Goal: Task Accomplishment & Management: Manage account settings

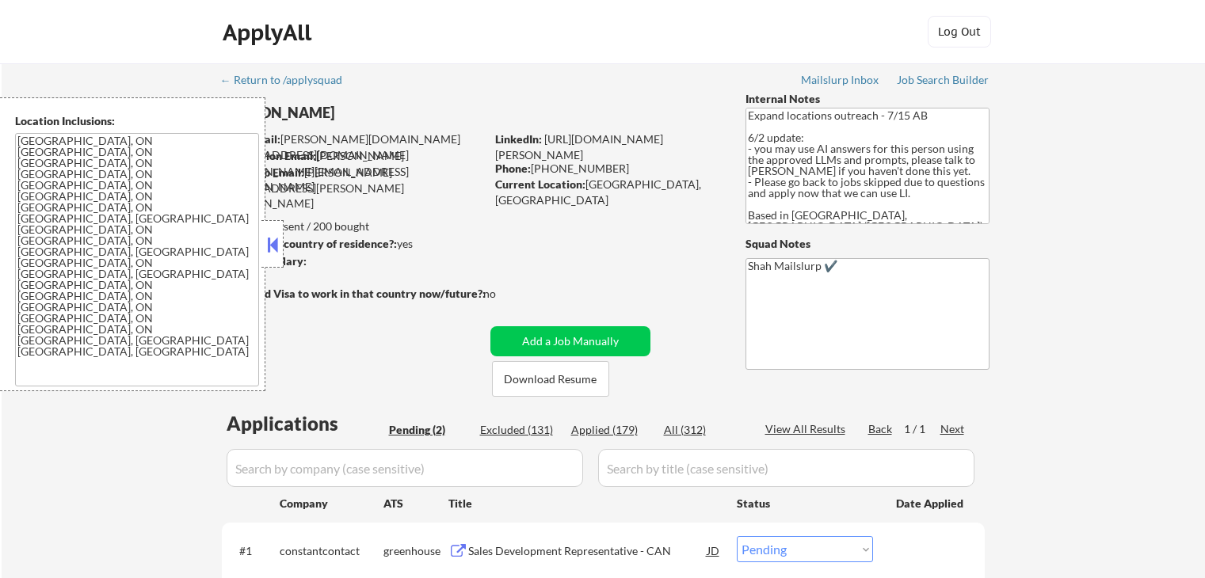
select select ""pending""
click at [265, 238] on button at bounding box center [272, 245] width 17 height 24
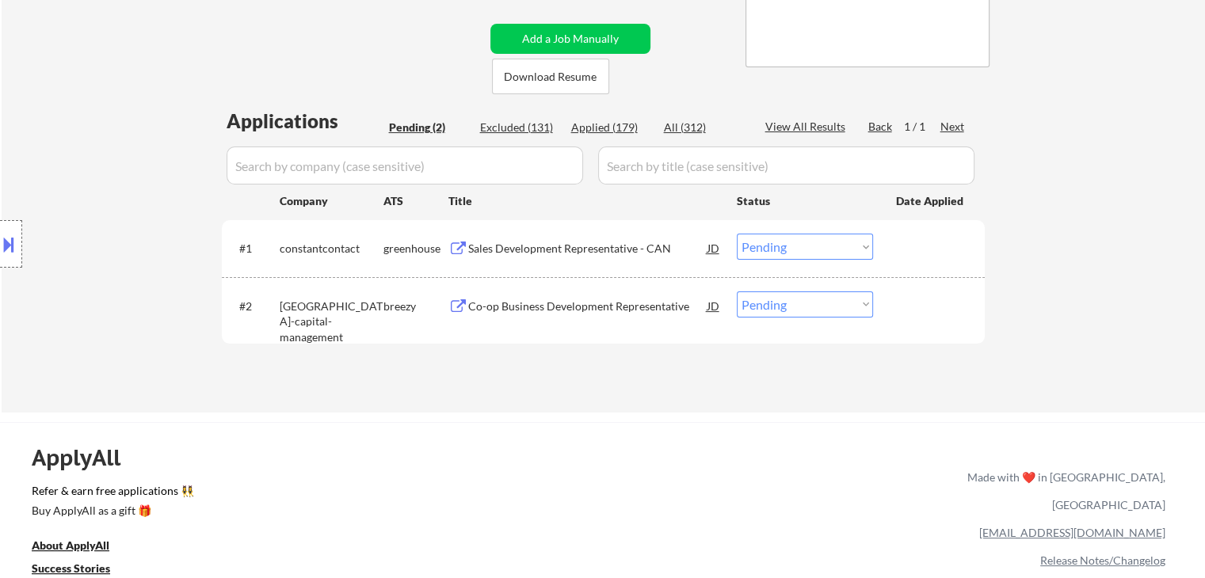
scroll to position [317, 0]
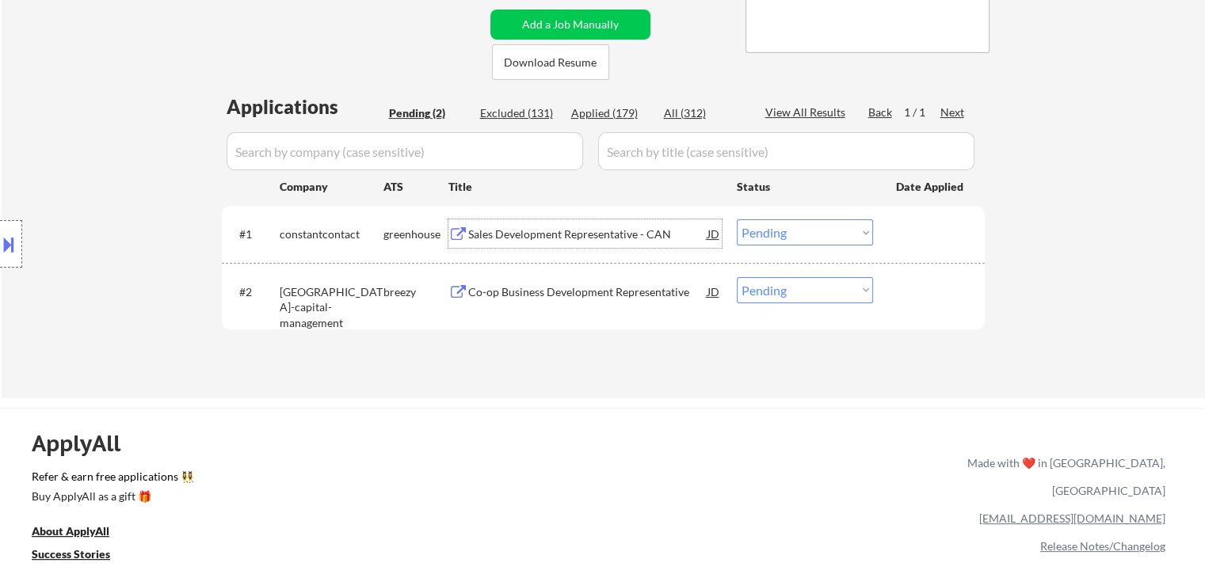
click at [528, 234] on div "Sales Development Representative - CAN" at bounding box center [587, 235] width 239 height 16
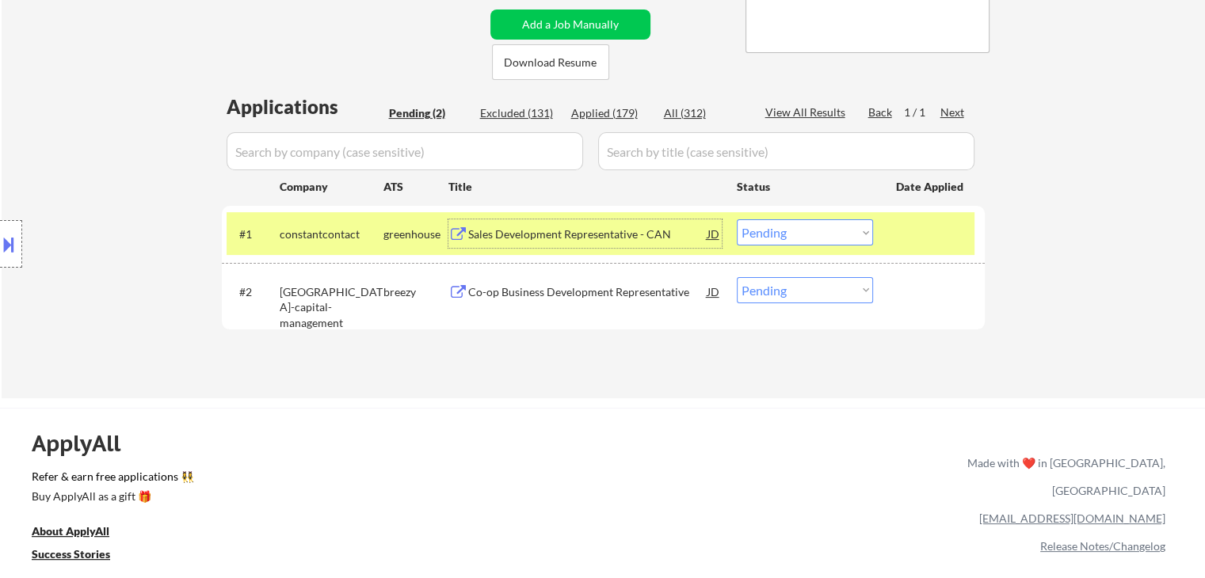
click at [3, 252] on button at bounding box center [8, 244] width 17 height 26
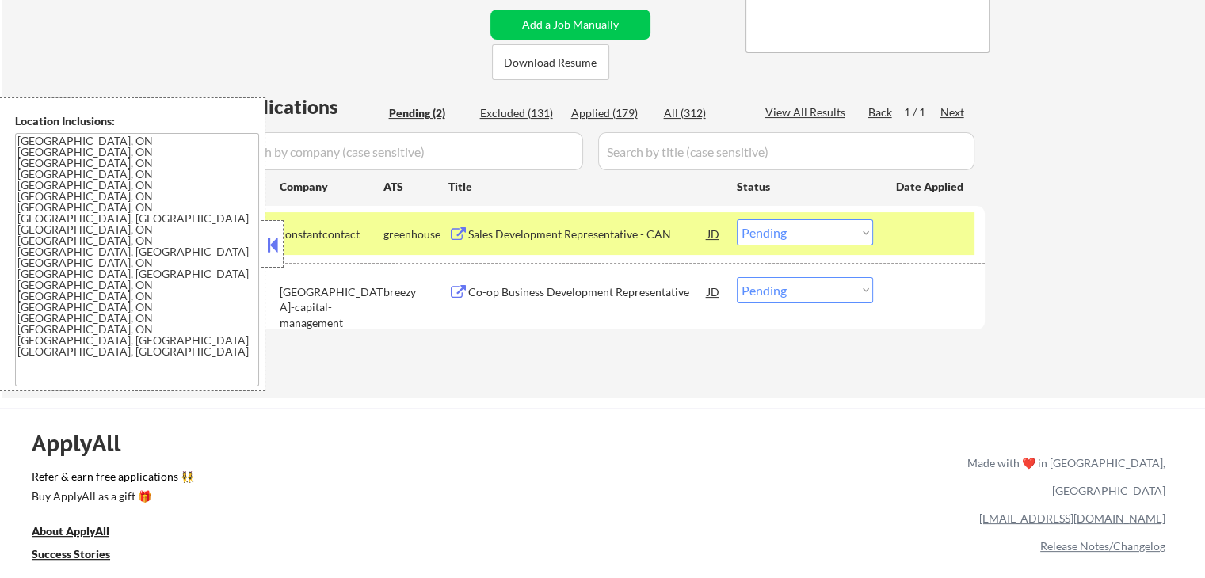
click at [272, 237] on button at bounding box center [272, 245] width 17 height 24
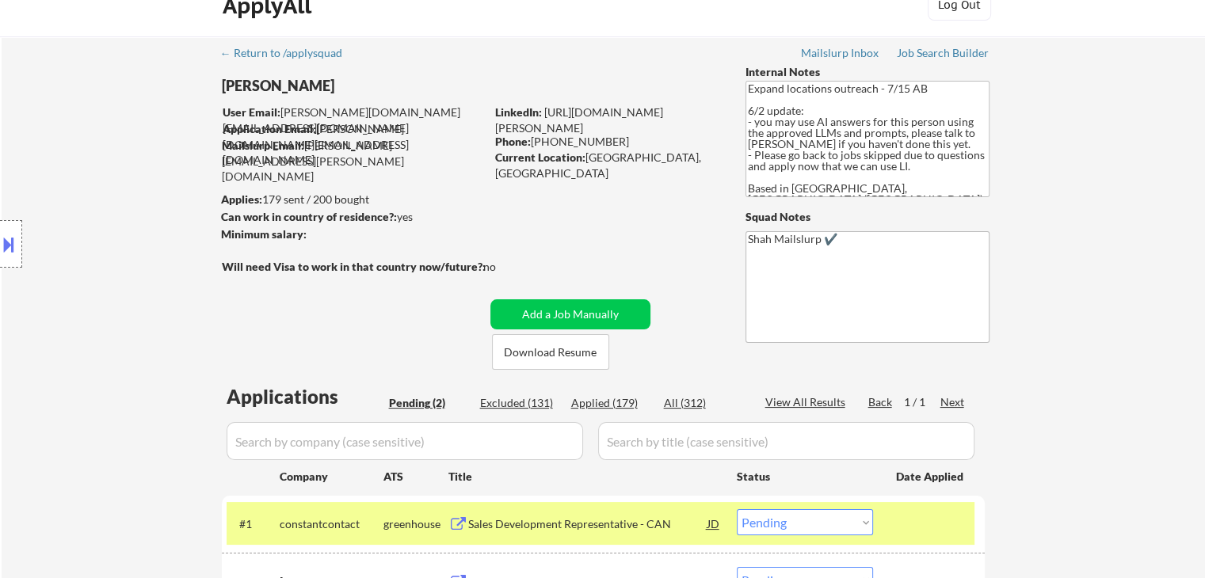
scroll to position [0, 0]
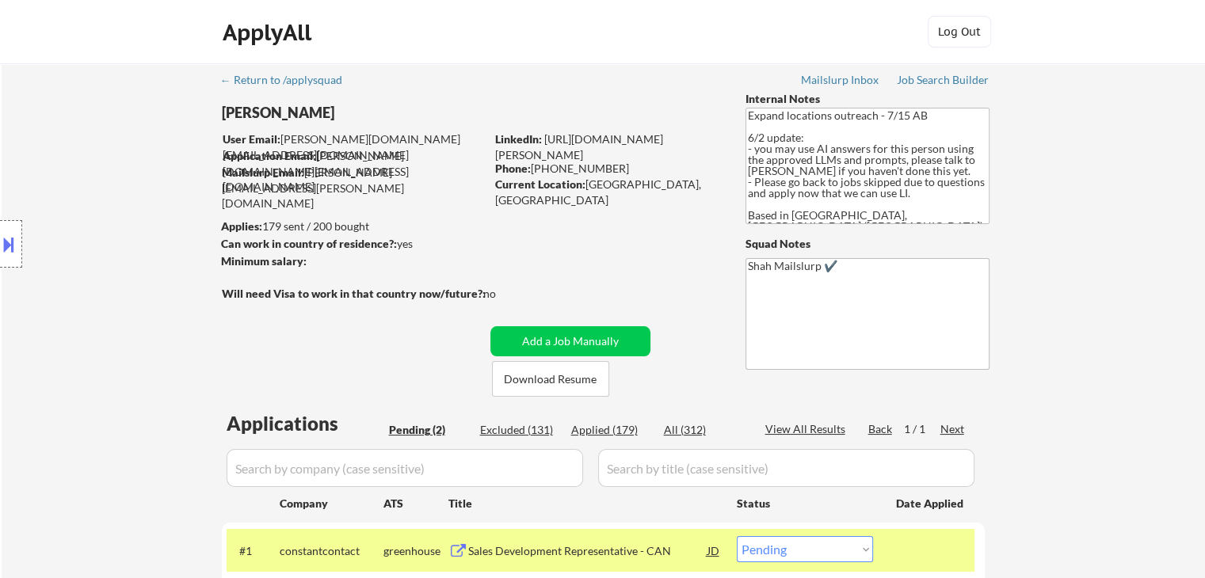
click at [16, 246] on button at bounding box center [8, 244] width 17 height 26
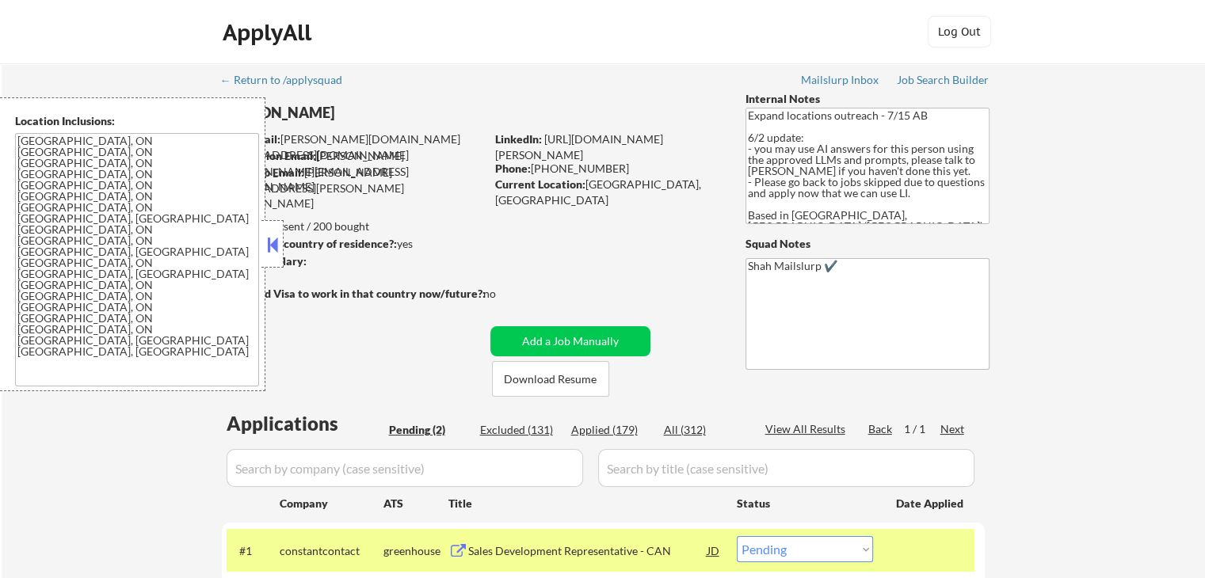
click at [267, 242] on button at bounding box center [272, 245] width 17 height 24
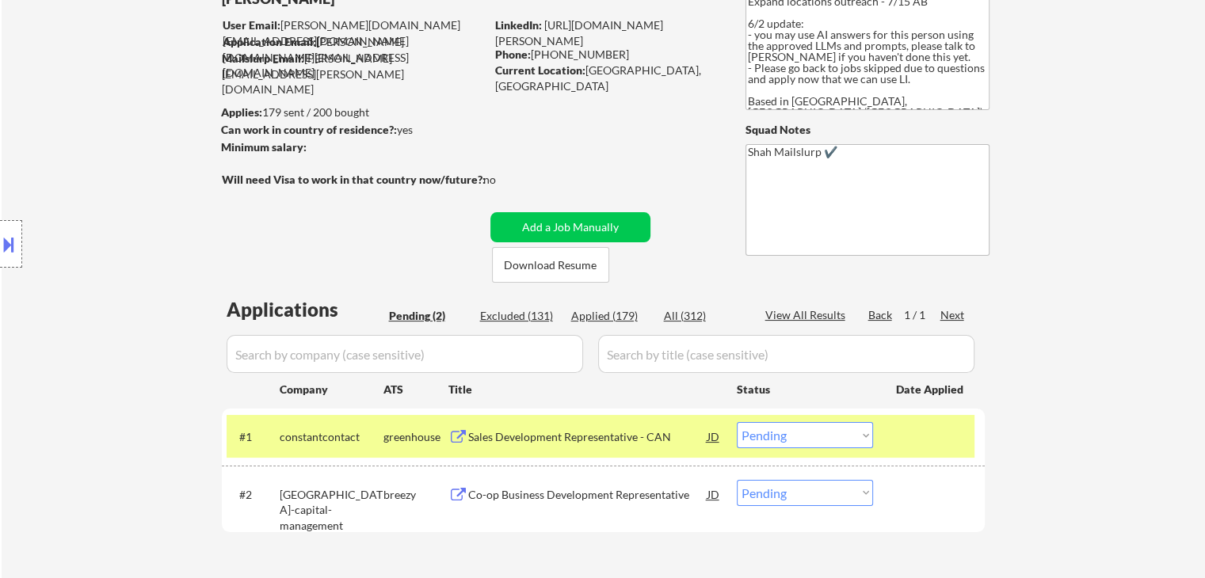
scroll to position [238, 0]
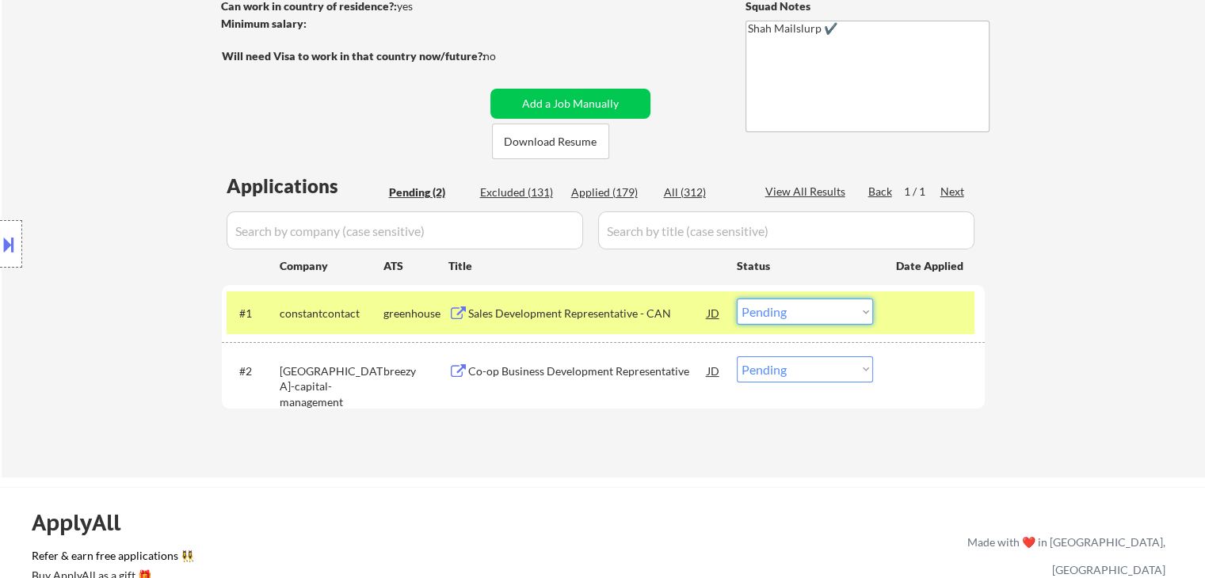
click at [809, 311] on select "Choose an option... Pending Applied Excluded (Questions) Excluded (Expired) Exc…" at bounding box center [805, 312] width 136 height 26
click at [737, 299] on select "Choose an option... Pending Applied Excluded (Questions) Excluded (Expired) Exc…" at bounding box center [805, 312] width 136 height 26
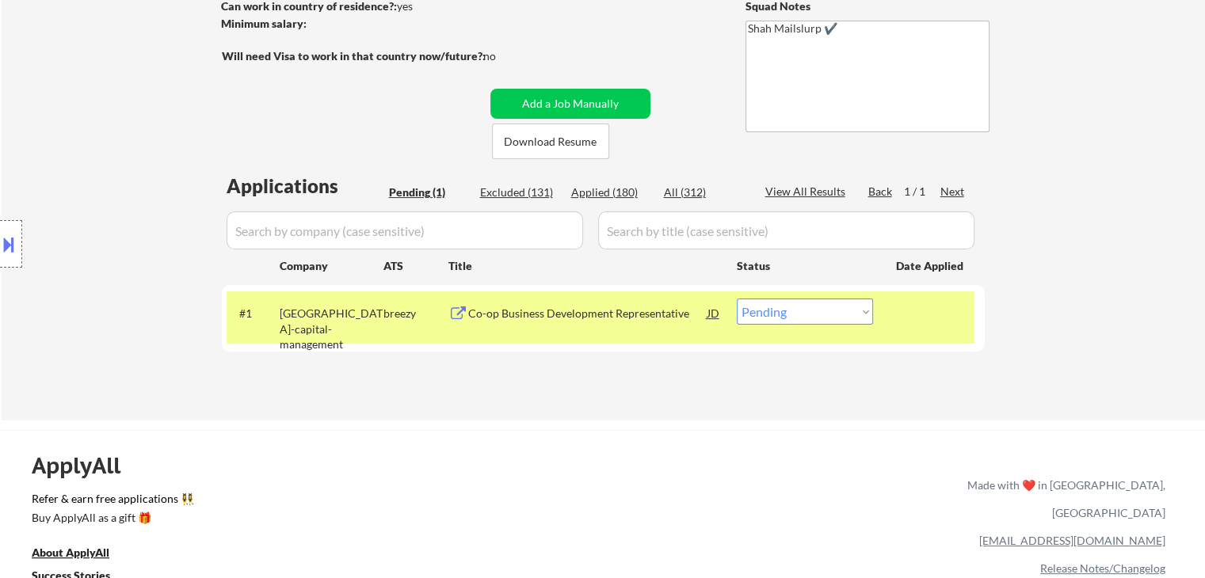
click at [516, 313] on div "Co-op Business Development Representative" at bounding box center [587, 314] width 239 height 16
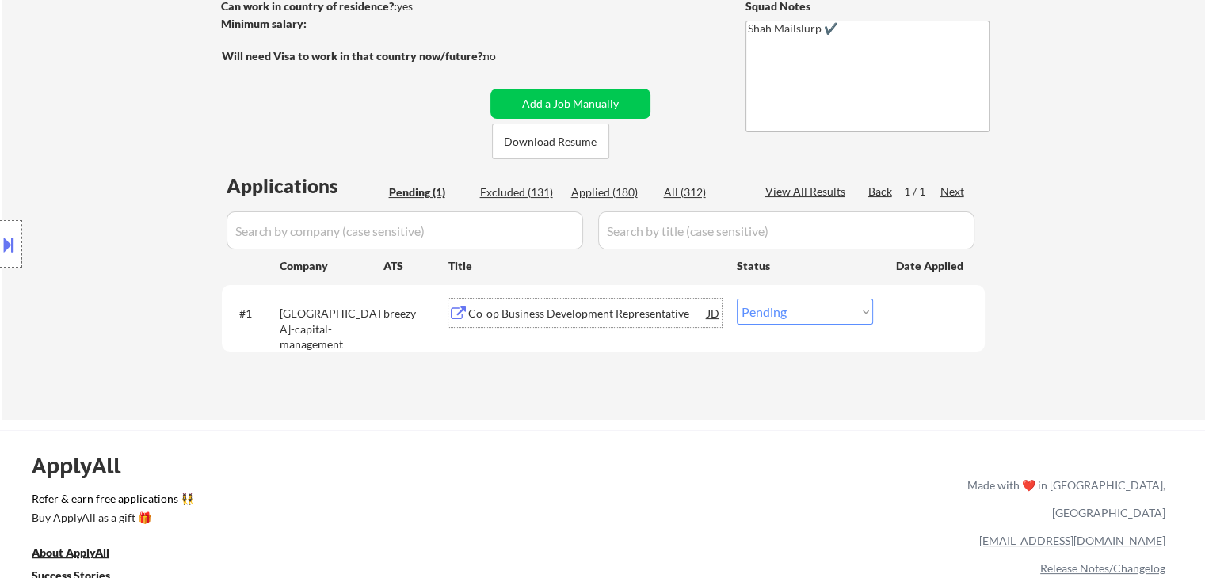
click at [850, 324] on select "Choose an option... Pending Applied Excluded (Questions) Excluded (Expired) Exc…" at bounding box center [805, 312] width 136 height 26
click at [785, 308] on select "Choose an option... Pending Applied Excluded (Questions) Excluded (Expired) Exc…" at bounding box center [805, 312] width 136 height 26
select select ""excluded__salary_""
click at [737, 299] on select "Choose an option... Pending Applied Excluded (Questions) Excluded (Expired) Exc…" at bounding box center [805, 312] width 136 height 26
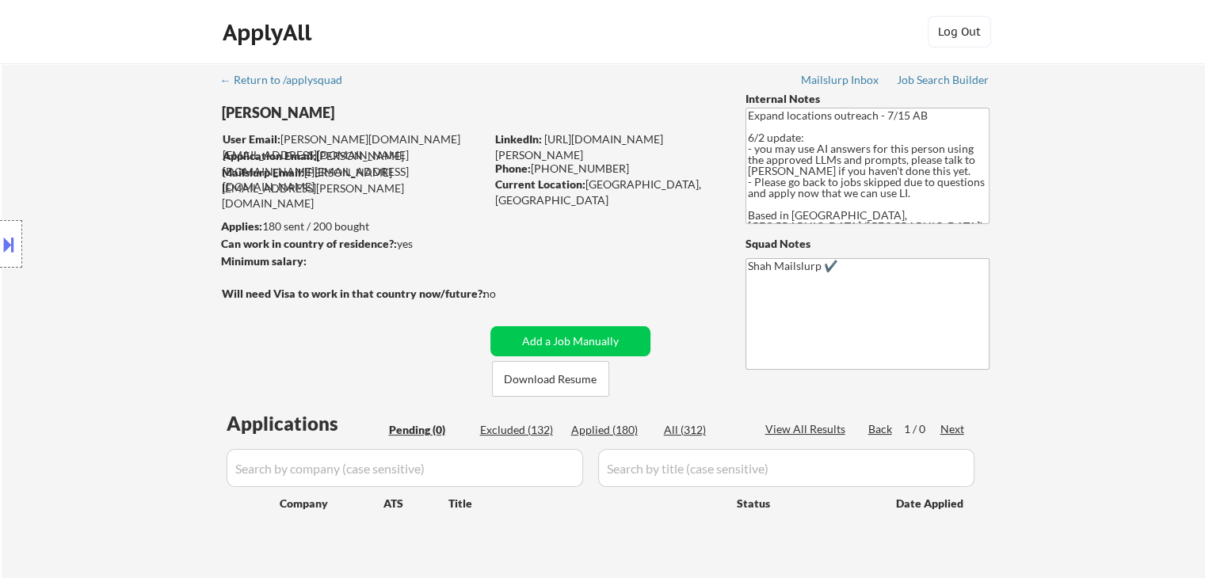
scroll to position [0, 0]
